Goal: Information Seeking & Learning: Learn about a topic

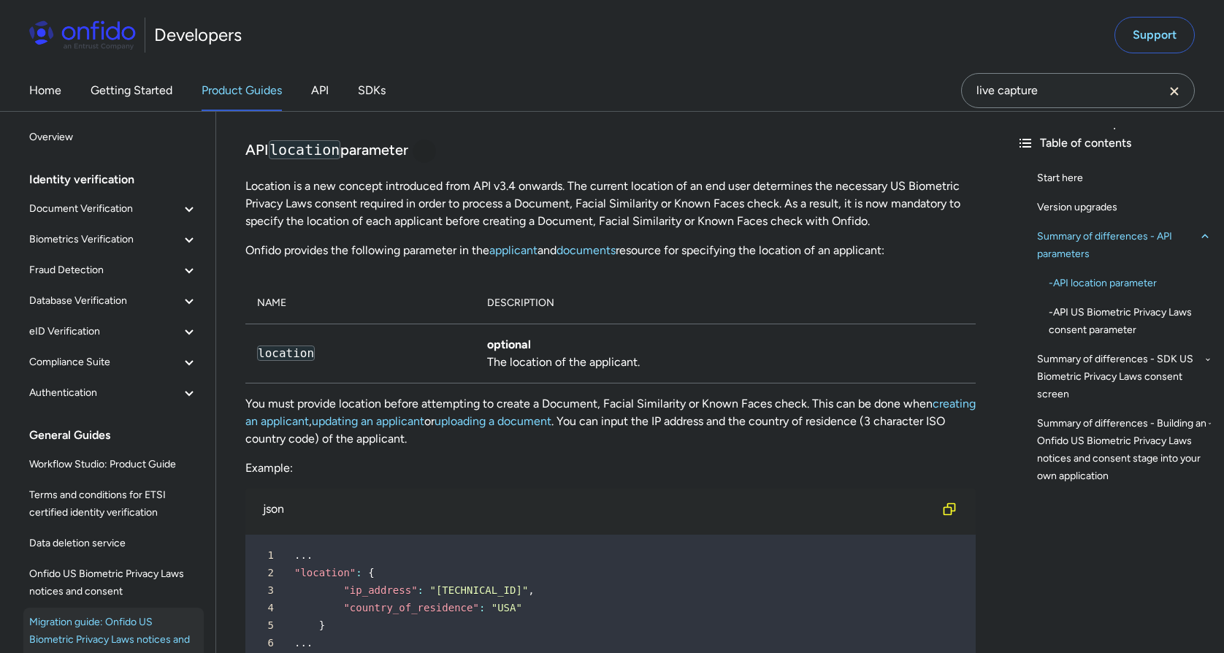
click at [427, 157] on div at bounding box center [425, 151] width 12 height 12
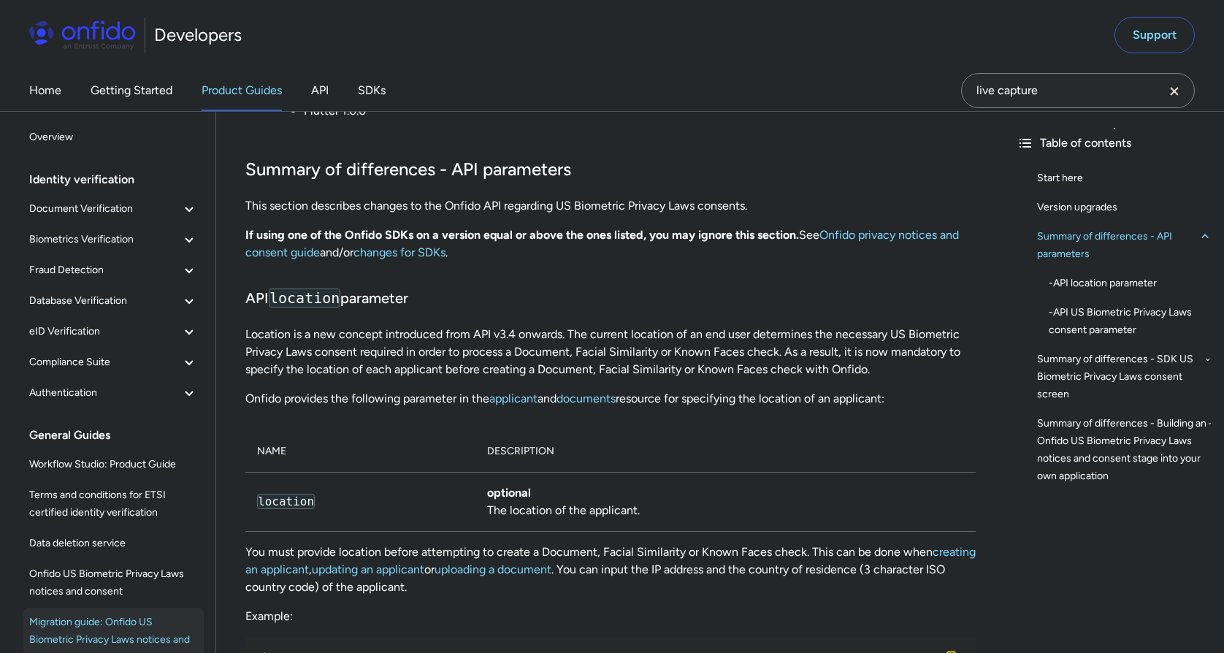
scroll to position [798, 0]
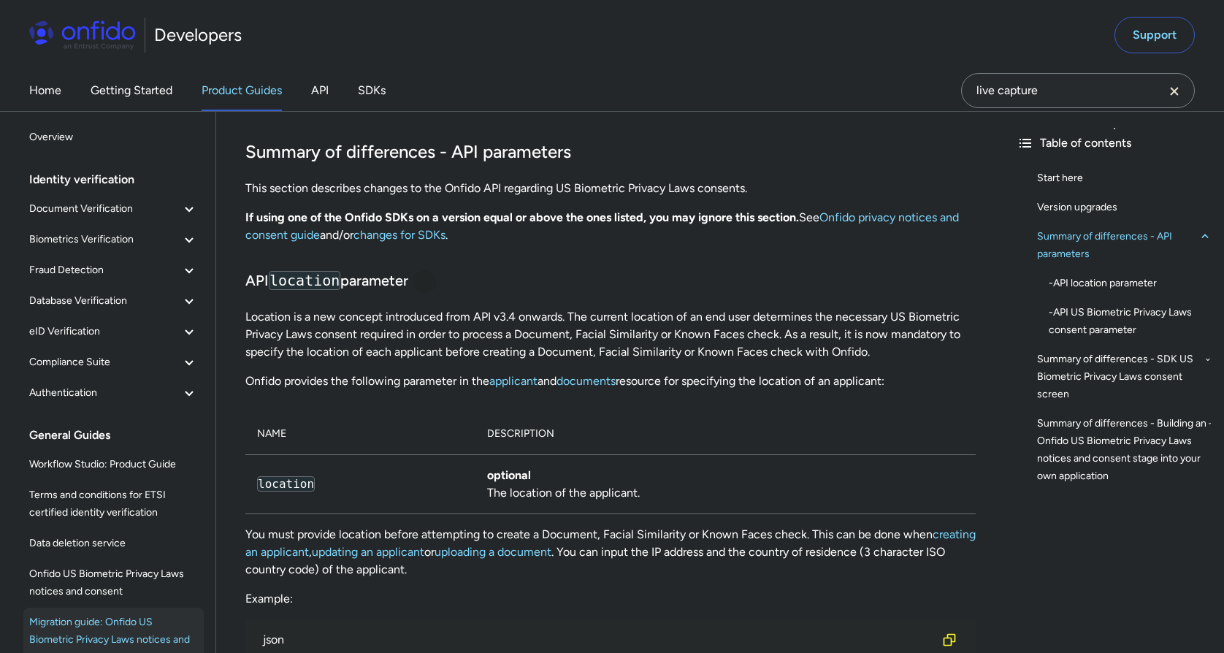
click at [430, 288] on div at bounding box center [425, 282] width 12 height 12
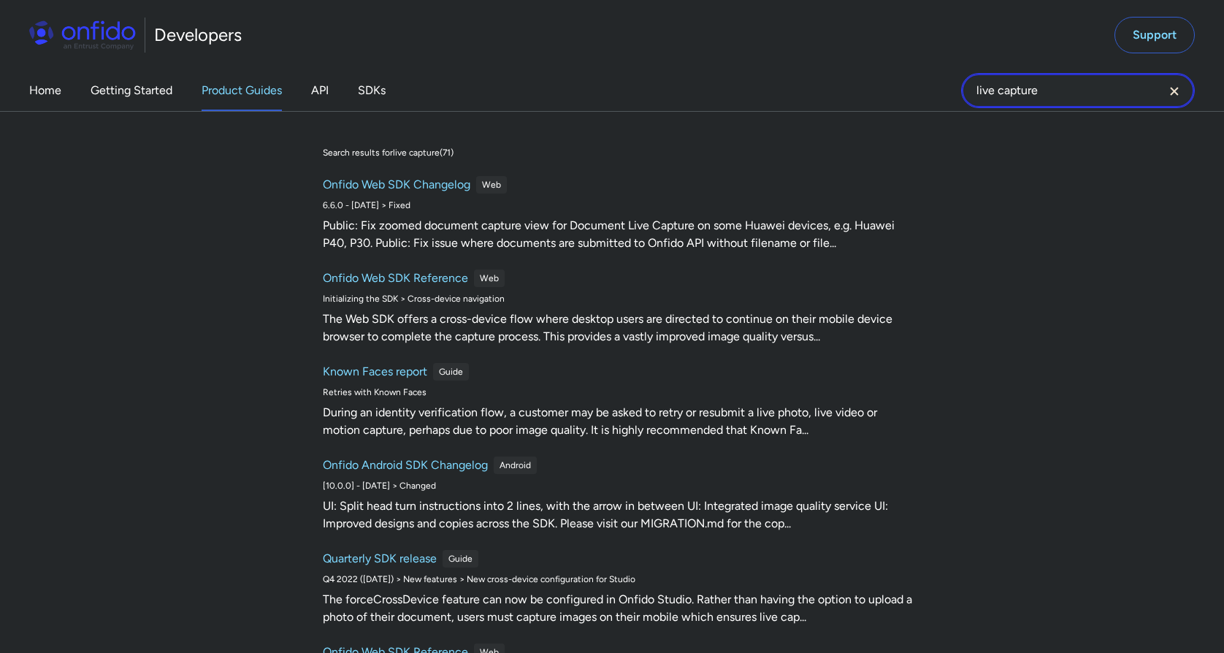
drag, startPoint x: 1049, startPoint y: 88, endPoint x: 931, endPoint y: 92, distance: 118.4
click at [931, 92] on div "Home Getting Started Product Guides API SDKs live capture live capture Search r…" at bounding box center [612, 90] width 1224 height 41
type input "sandbox"
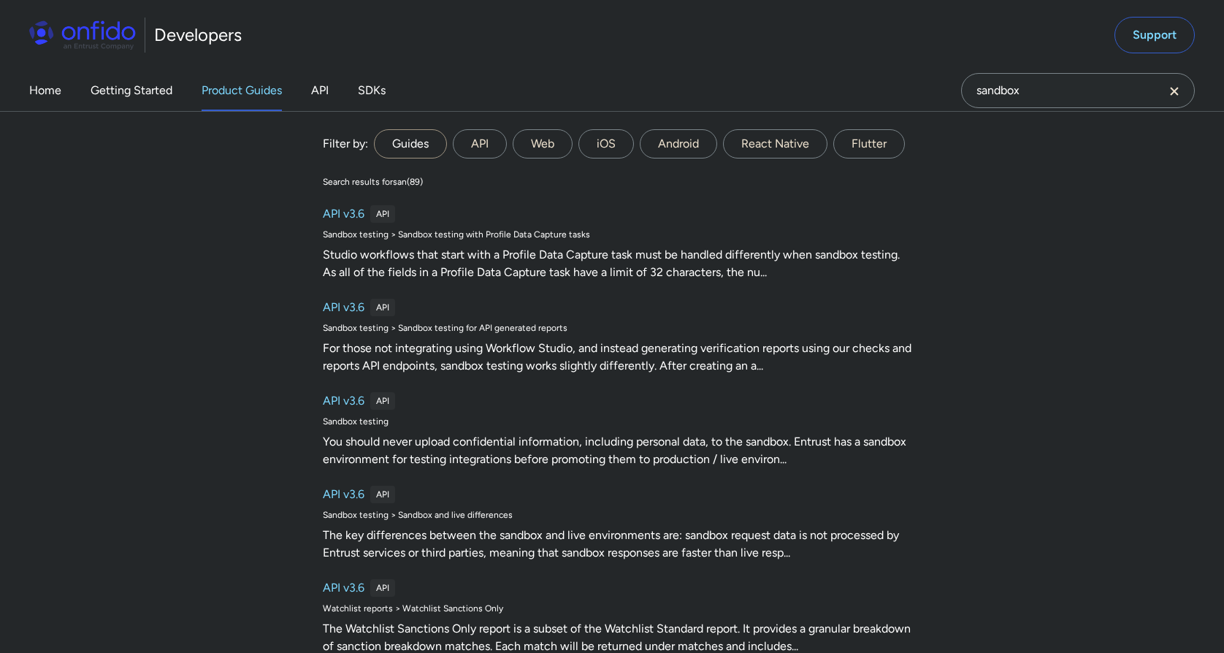
click at [397, 145] on label "Guides" at bounding box center [410, 143] width 73 height 29
click at [0, 0] on input "Guides" at bounding box center [0, 0] width 0 height 0
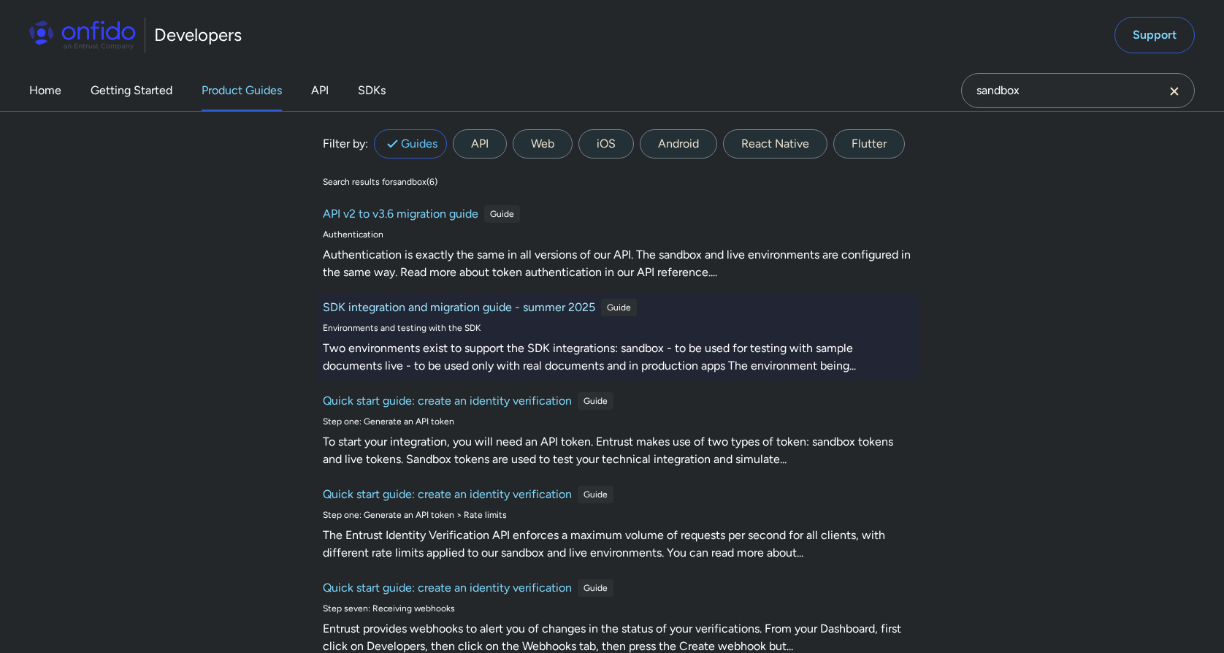
click at [527, 307] on h6 "SDK integration and migration guide - summer 2025" at bounding box center [459, 308] width 272 height 18
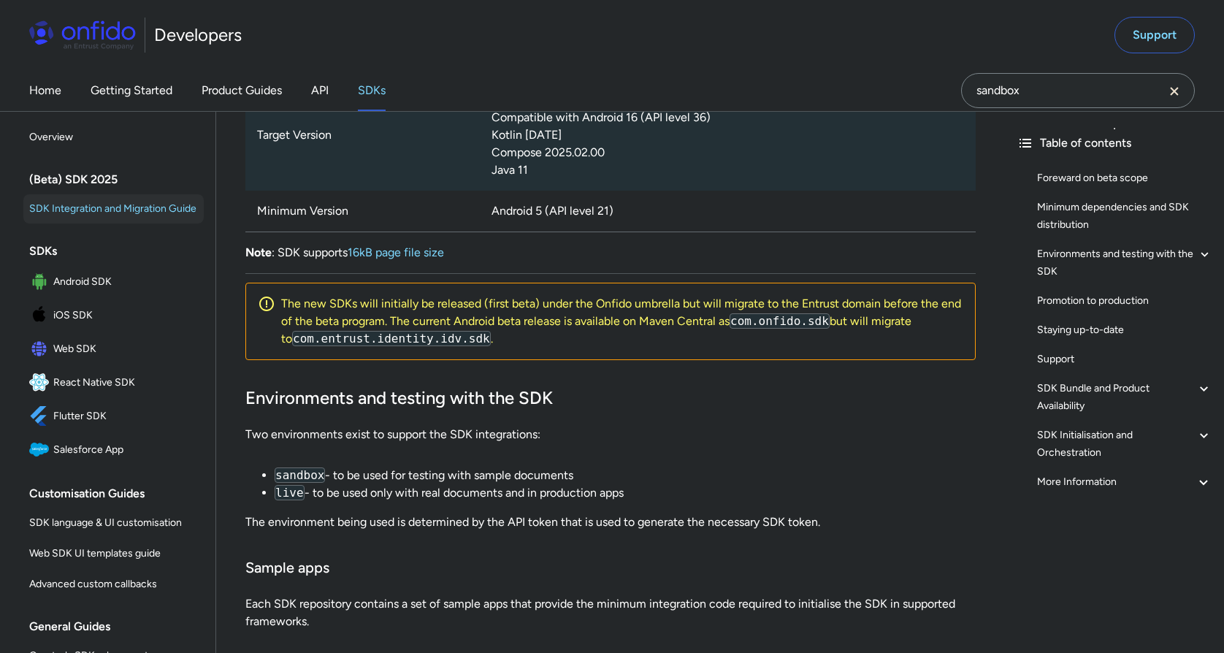
scroll to position [929, 0]
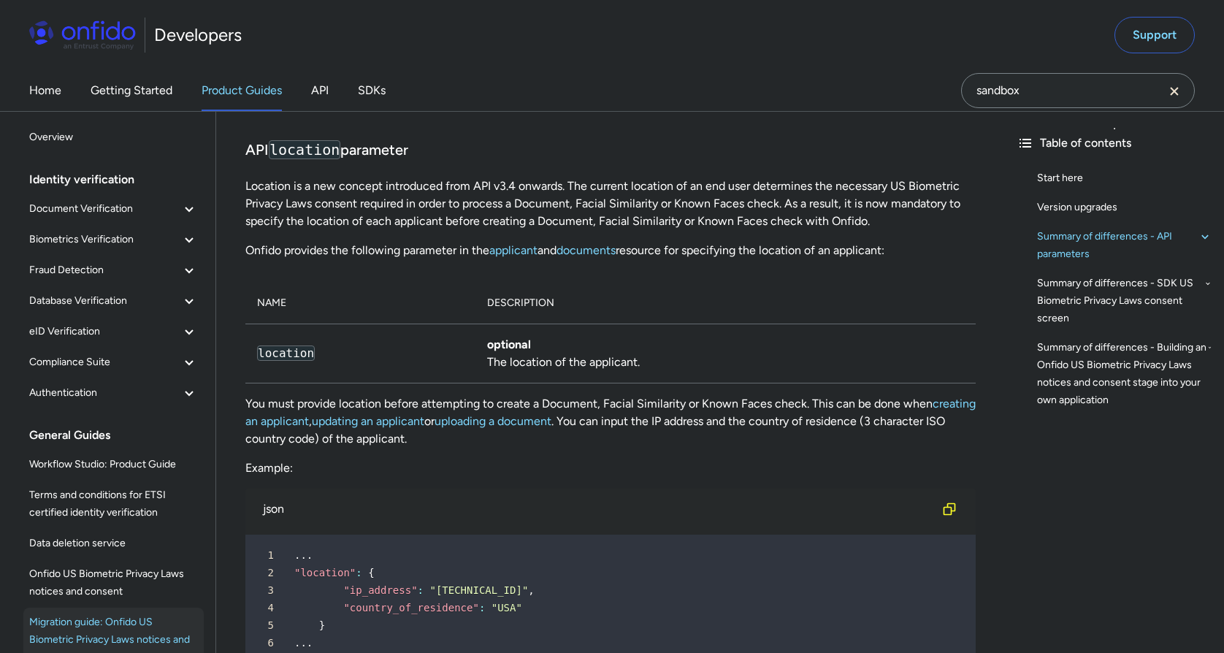
scroll to position [929, 0]
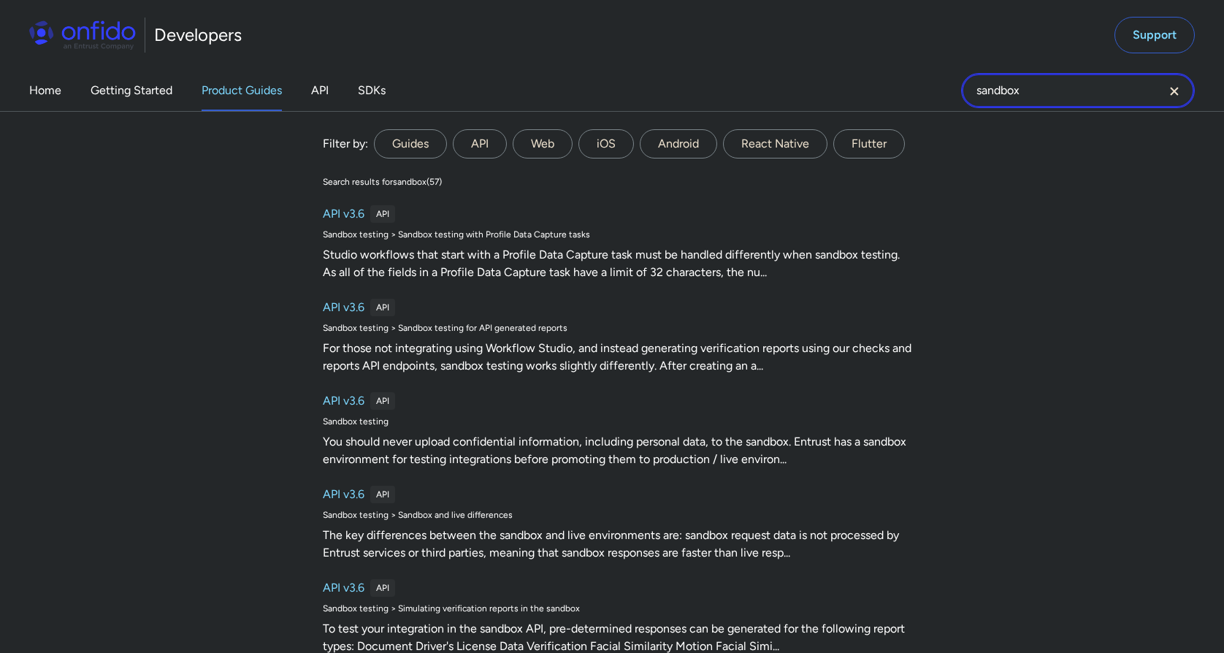
click at [1042, 96] on input "sandbox" at bounding box center [1078, 90] width 234 height 35
click at [408, 150] on label "Guides" at bounding box center [410, 143] width 73 height 29
click at [0, 0] on input "Guides" at bounding box center [0, 0] width 0 height 0
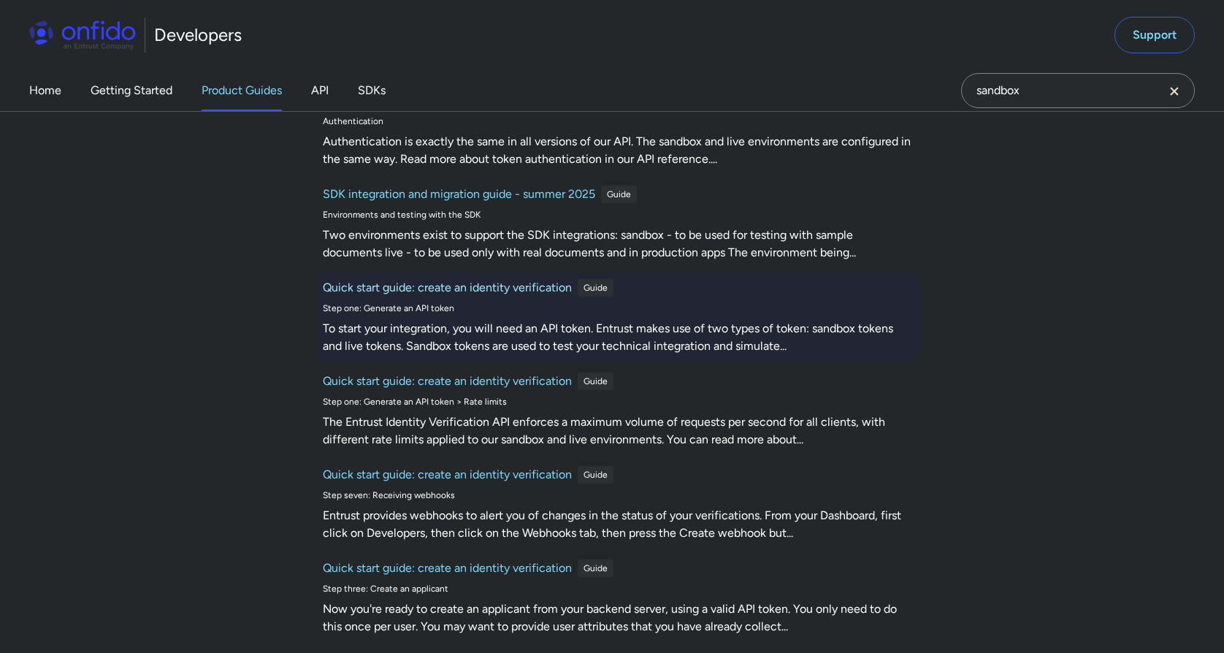
scroll to position [0, 0]
